Goal: Task Accomplishment & Management: Complete application form

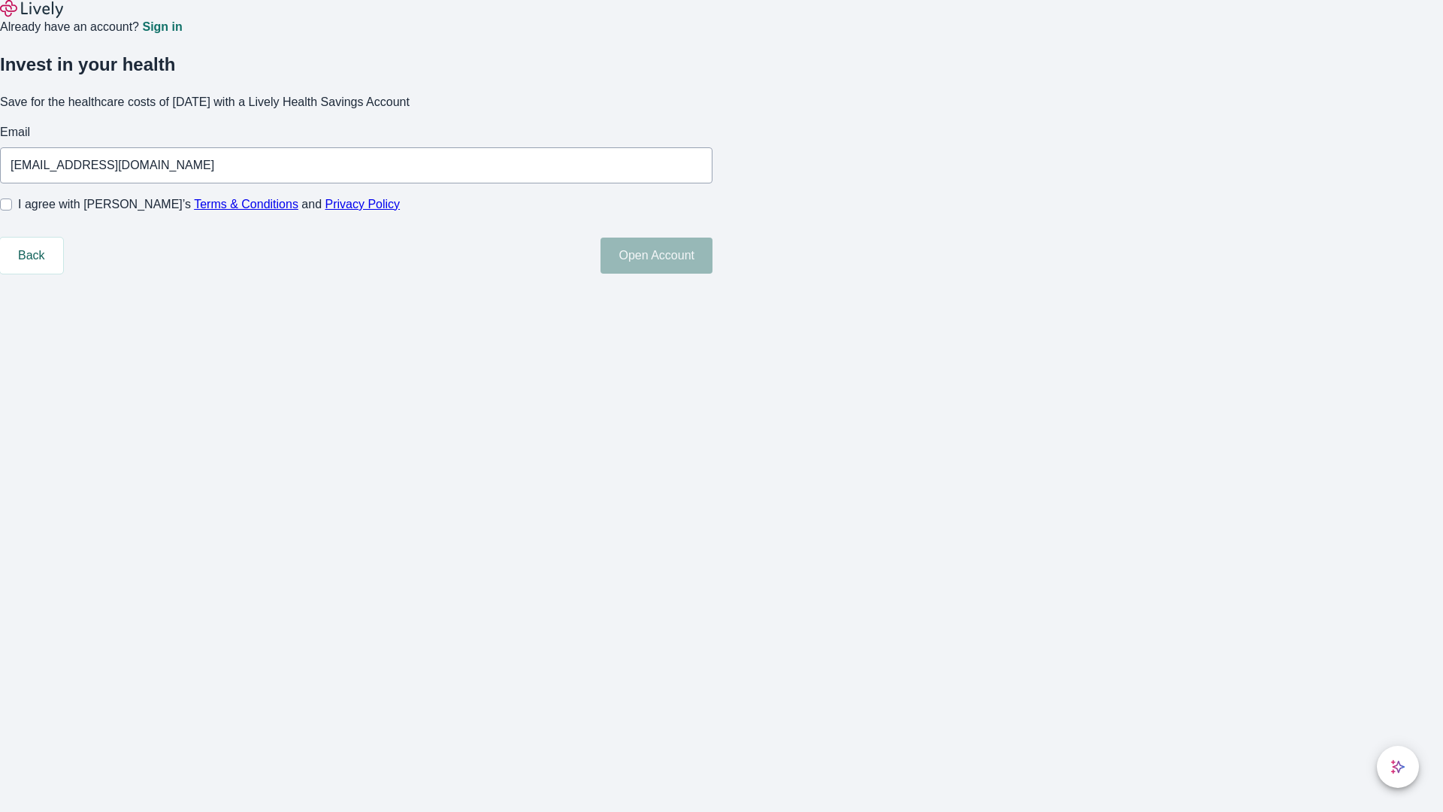
click at [12, 210] on input "I agree with Lively’s Terms & Conditions and Privacy Policy" at bounding box center [6, 204] width 12 height 12
checkbox input "true"
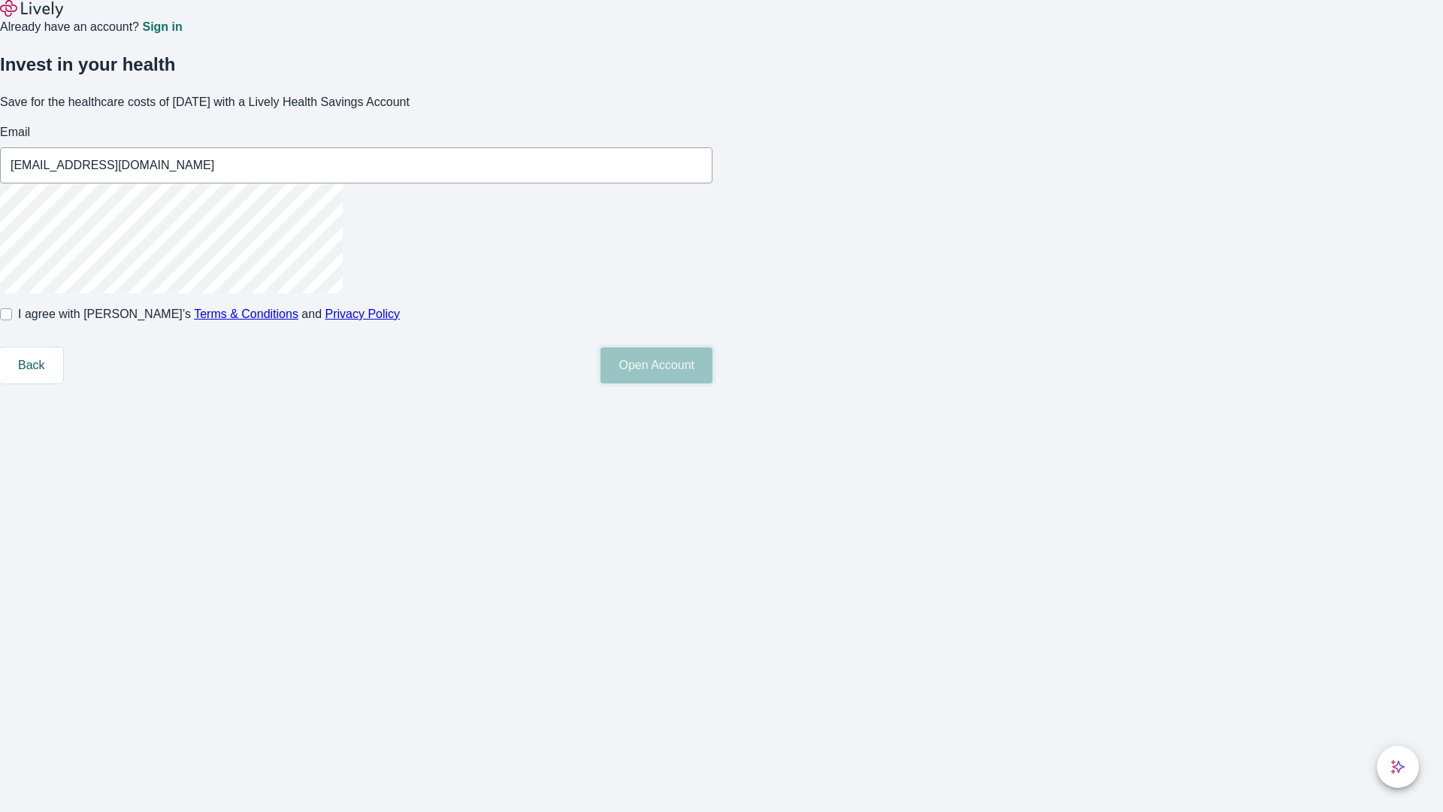
click at [712, 383] on button "Open Account" at bounding box center [656, 365] width 112 height 36
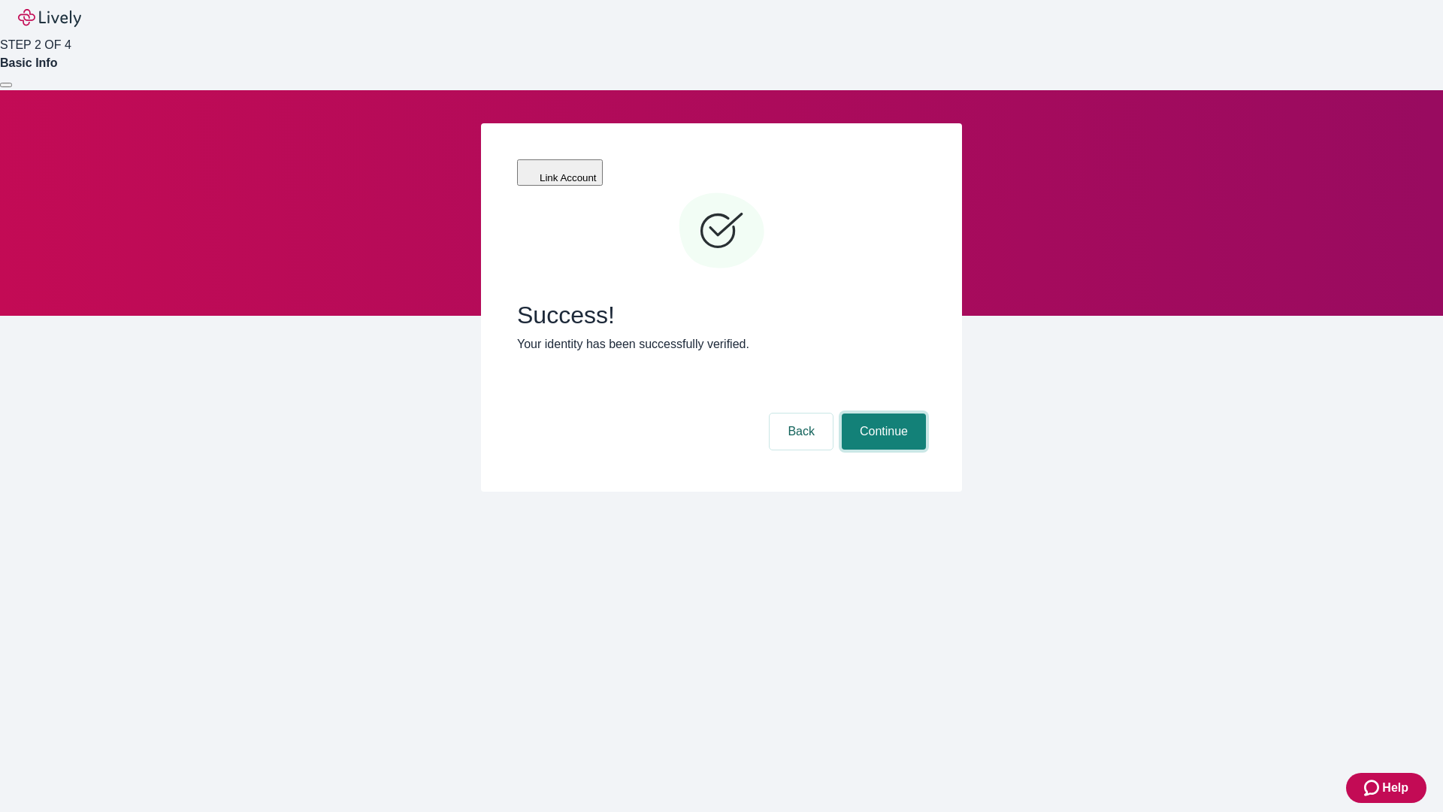
click at [881, 413] on button "Continue" at bounding box center [884, 431] width 84 height 36
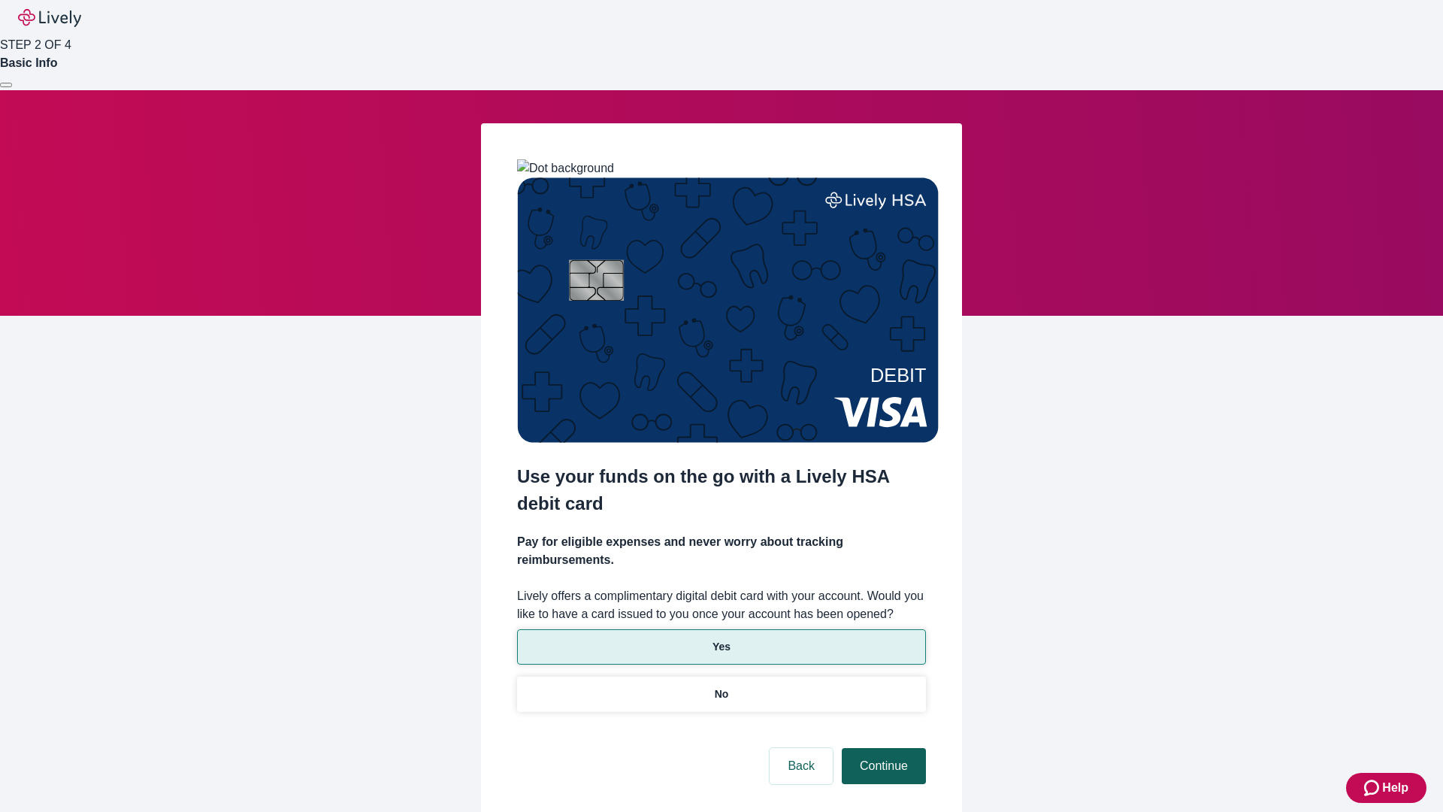
click at [721, 639] on p "Yes" at bounding box center [721, 647] width 18 height 16
click at [881, 748] on button "Continue" at bounding box center [884, 766] width 84 height 36
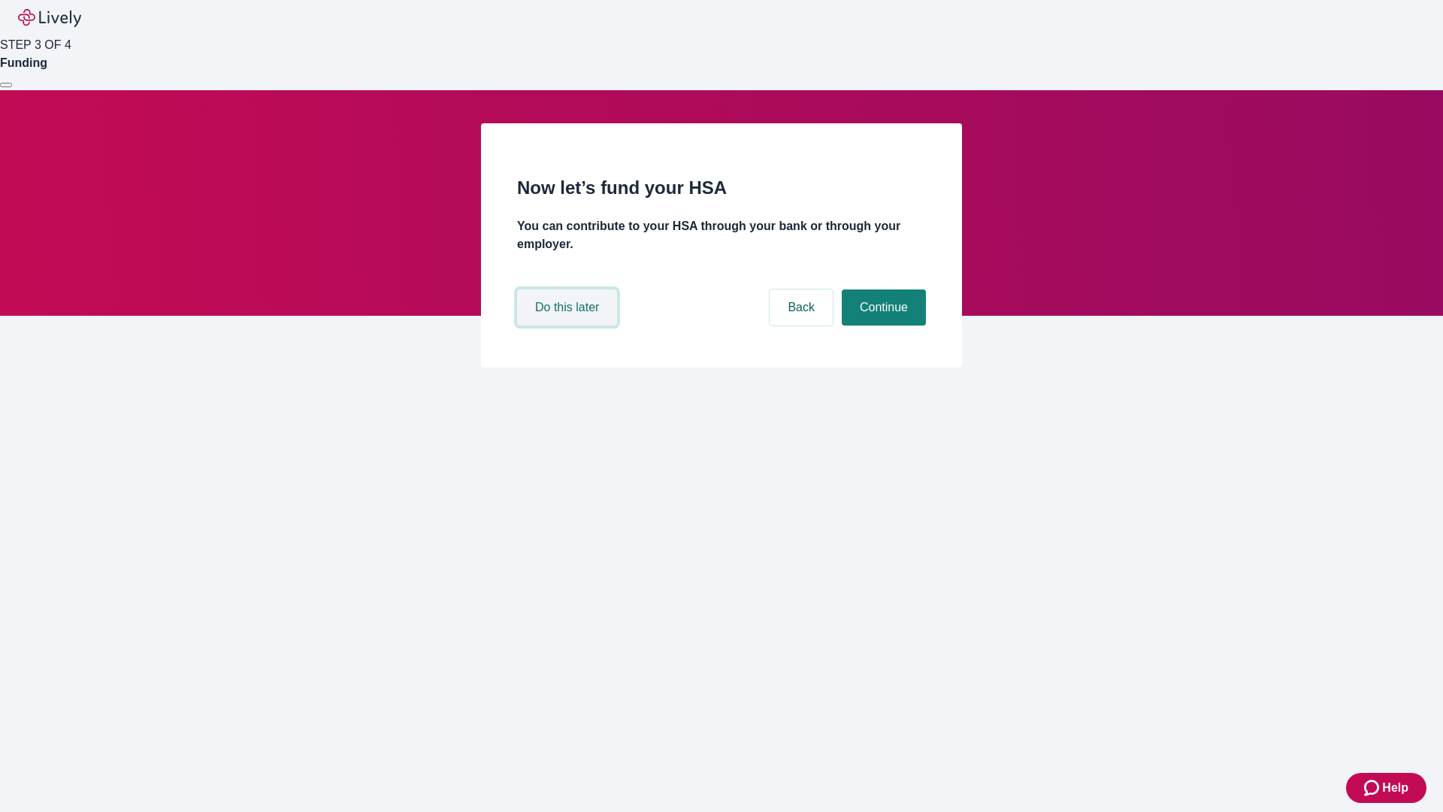
click at [569, 325] on button "Do this later" at bounding box center [567, 307] width 100 height 36
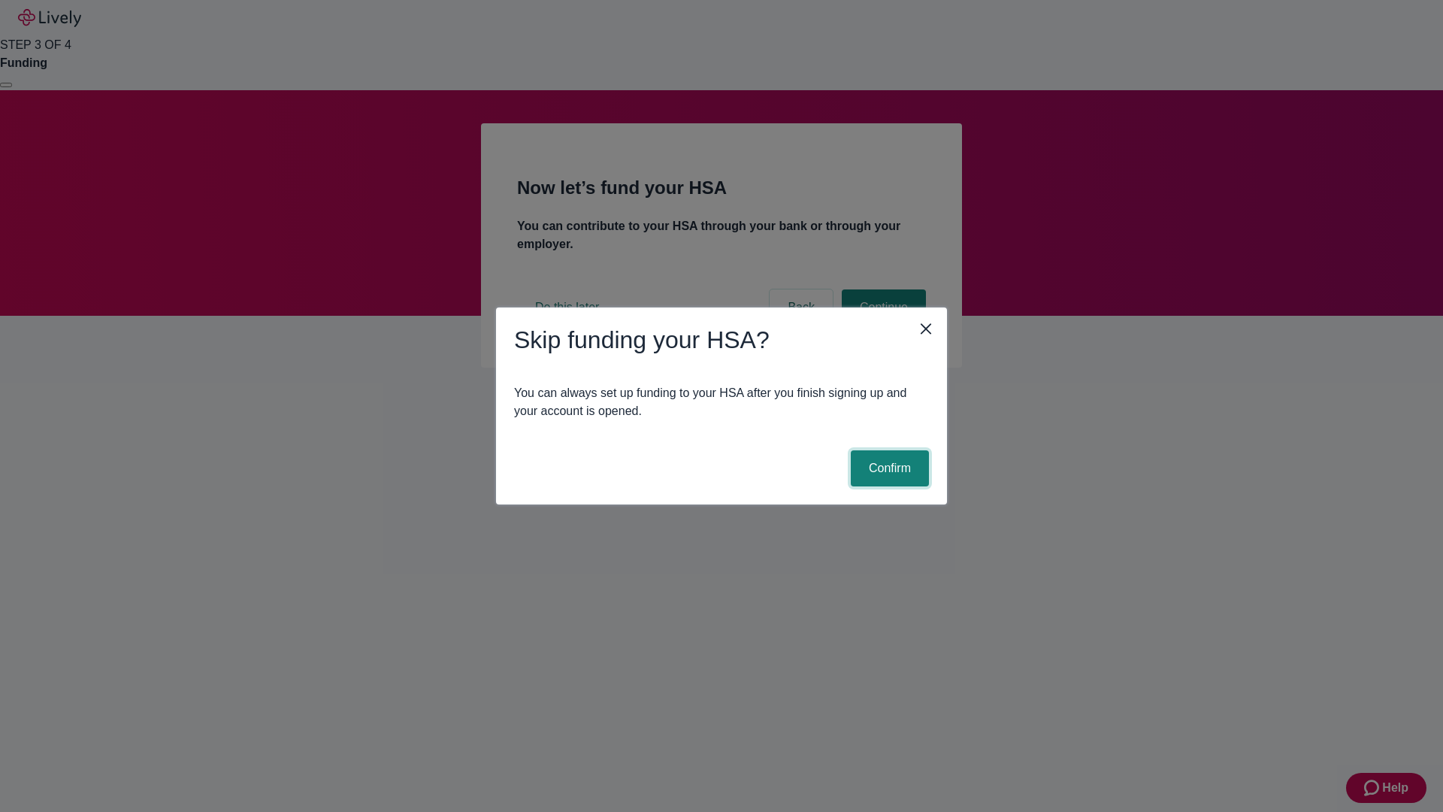
click at [888, 468] on button "Confirm" at bounding box center [890, 468] width 78 height 36
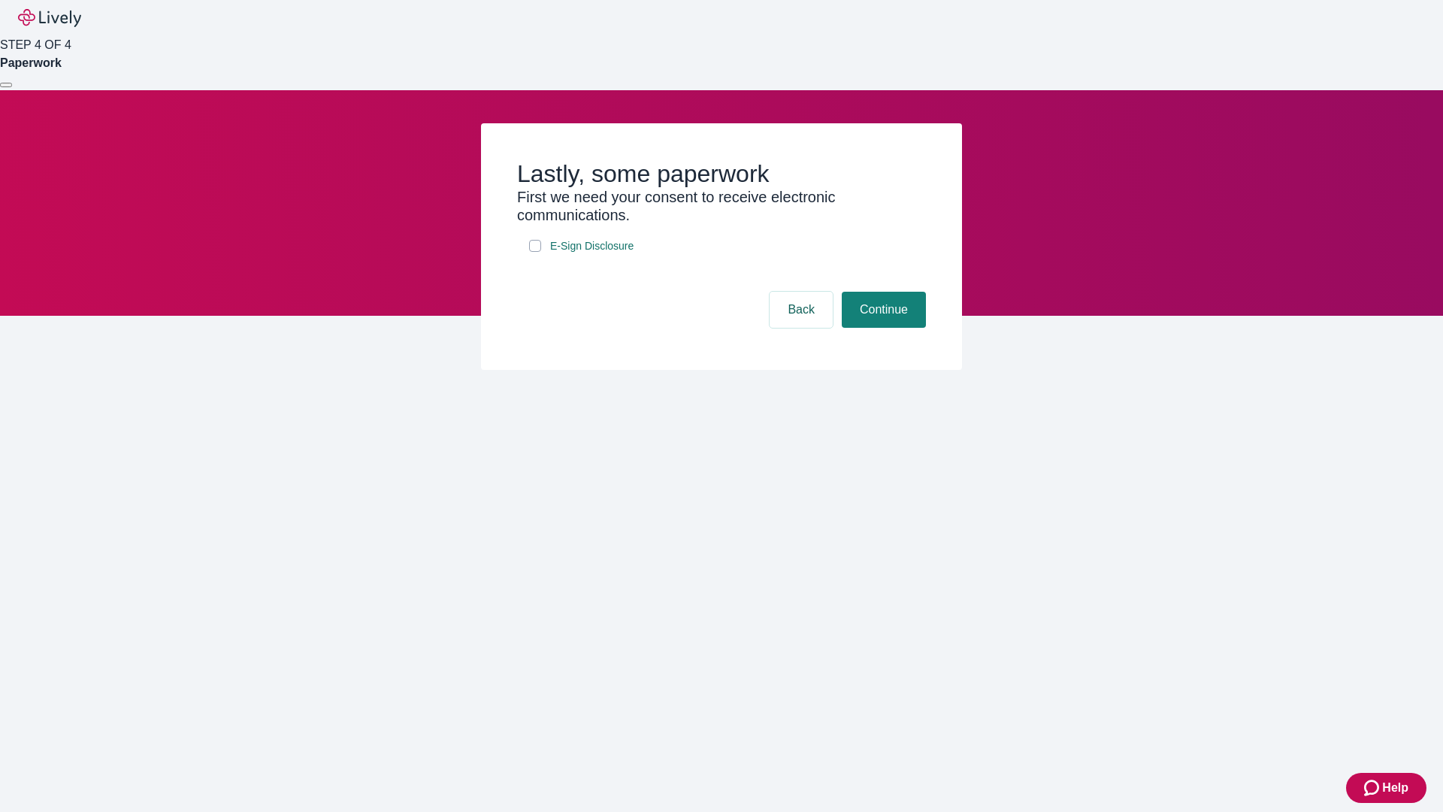
click at [535, 252] on input "E-Sign Disclosure" at bounding box center [535, 246] width 12 height 12
checkbox input "true"
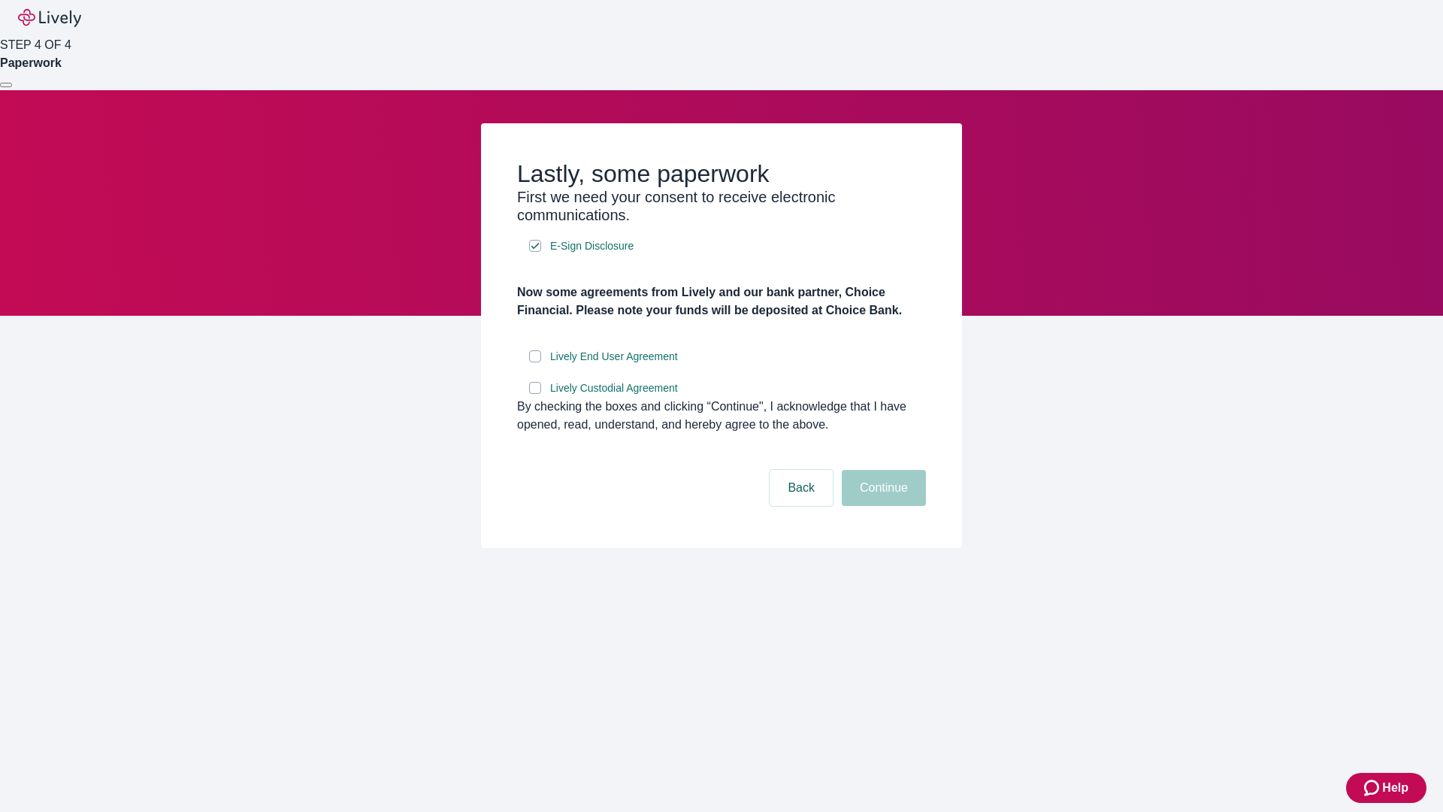
click at [535, 362] on input "Lively End User Agreement" at bounding box center [535, 356] width 12 height 12
checkbox input "true"
click at [535, 394] on input "Lively Custodial Agreement" at bounding box center [535, 388] width 12 height 12
checkbox input "true"
click at [881, 506] on button "Continue" at bounding box center [884, 488] width 84 height 36
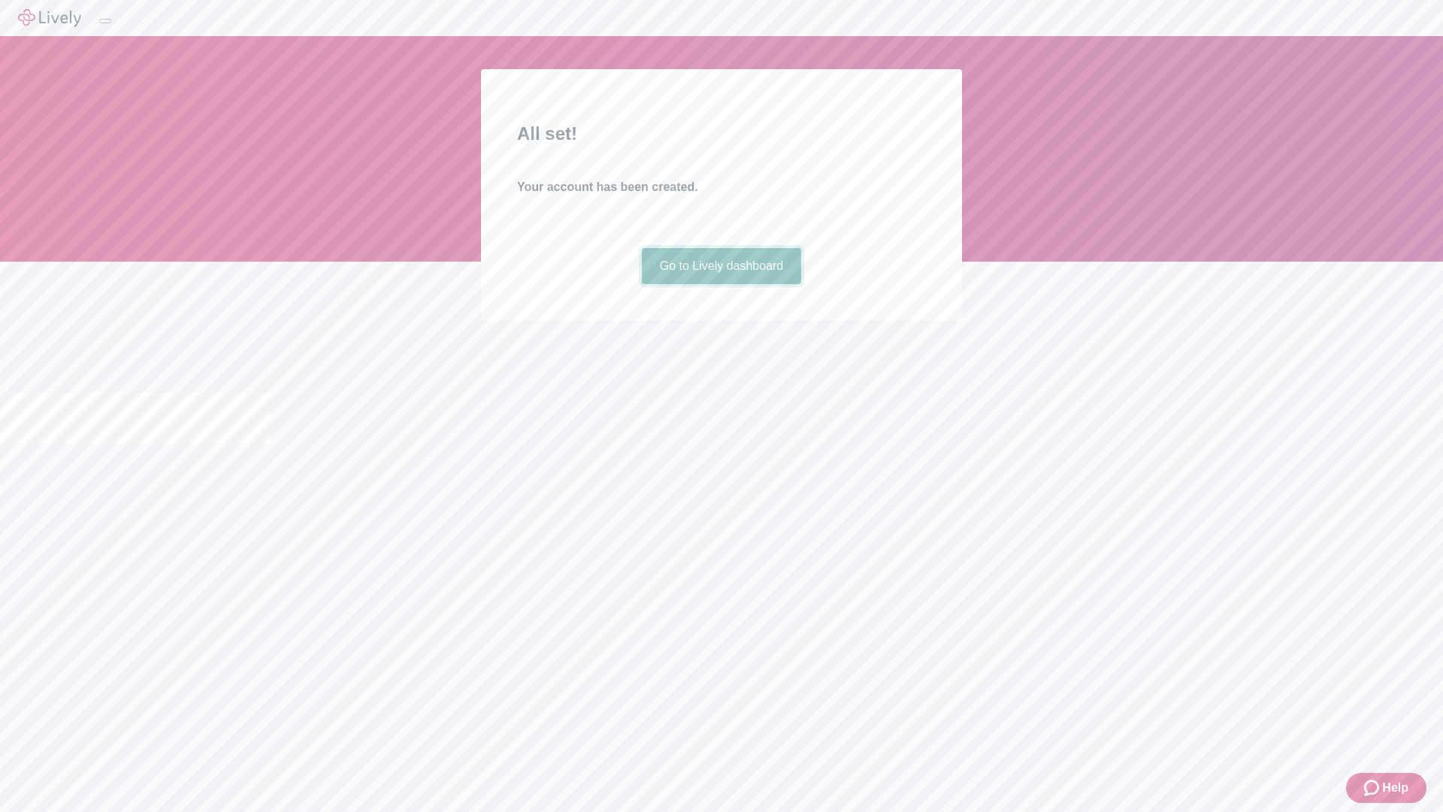
click at [721, 284] on link "Go to Lively dashboard" at bounding box center [722, 266] width 160 height 36
